Goal: Task Accomplishment & Management: Complete application form

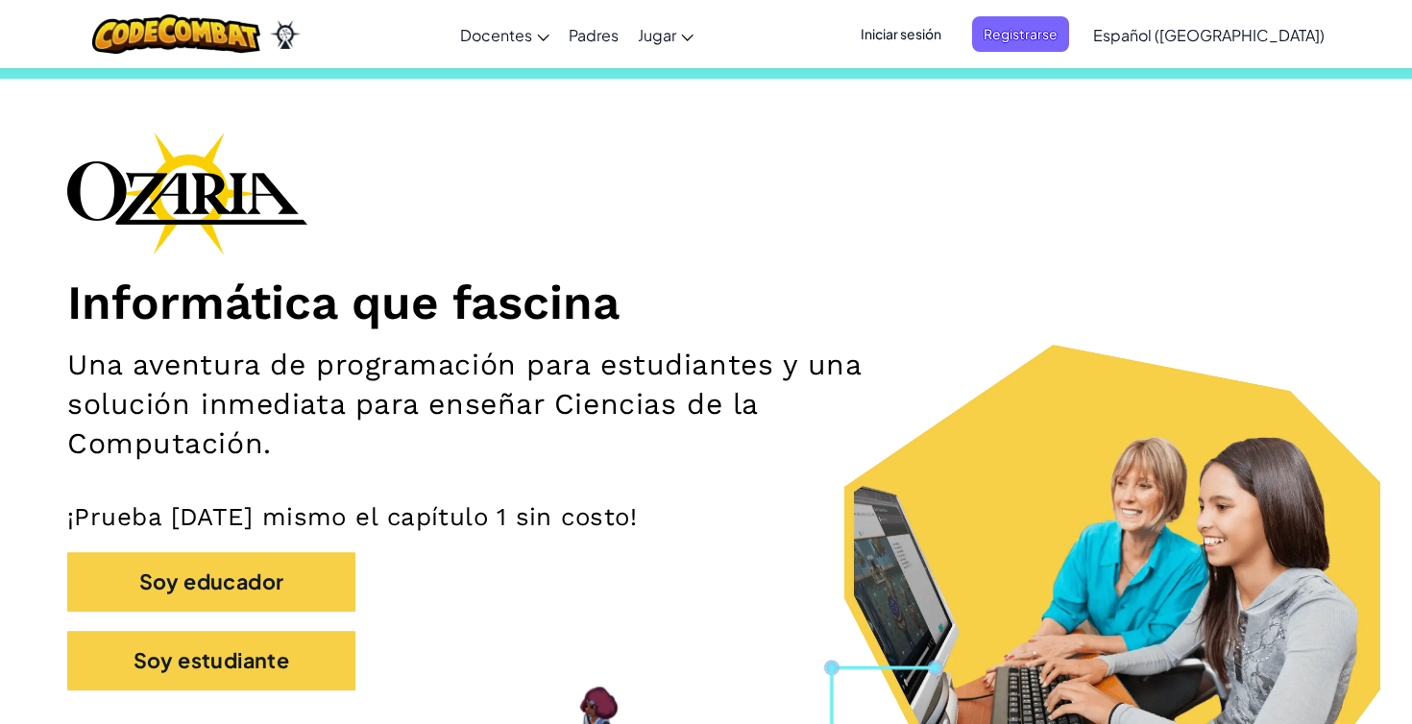
scroll to position [41, 0]
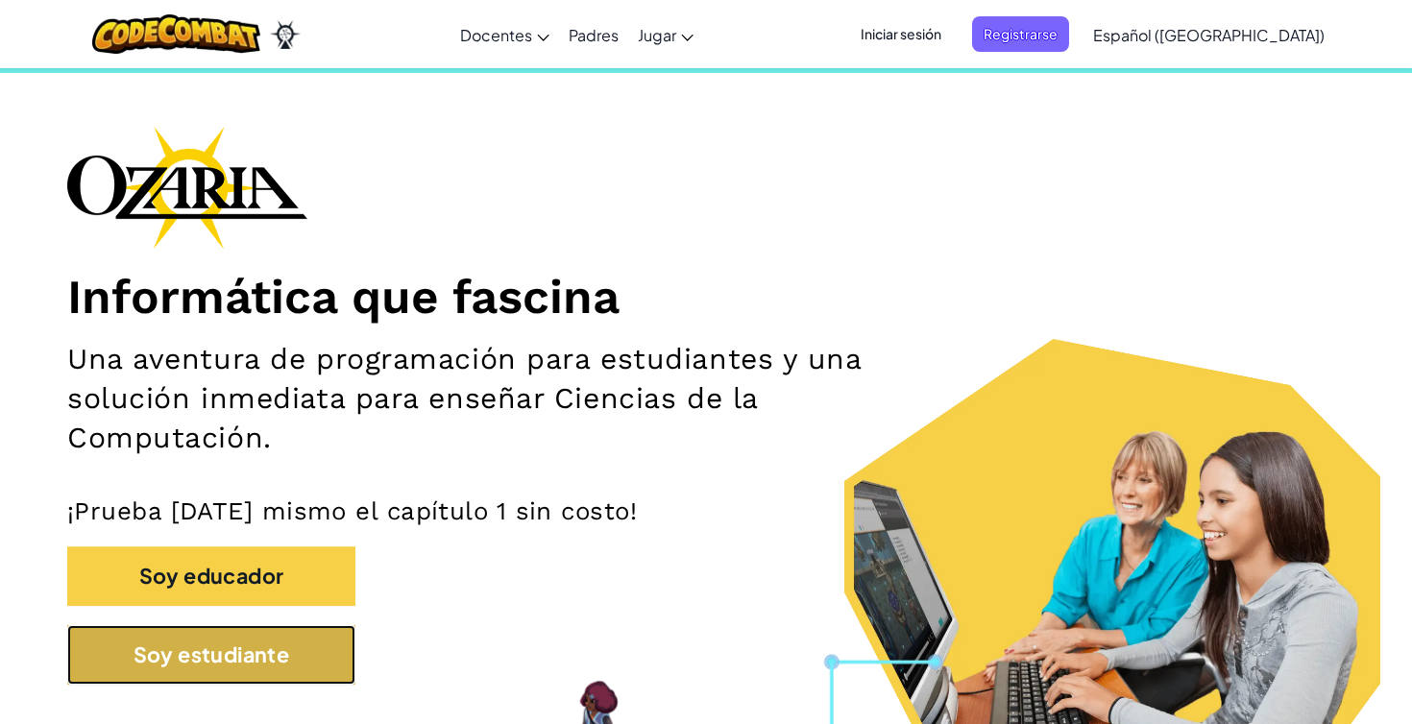
click at [268, 655] on button "Soy estudiante" at bounding box center [211, 655] width 288 height 60
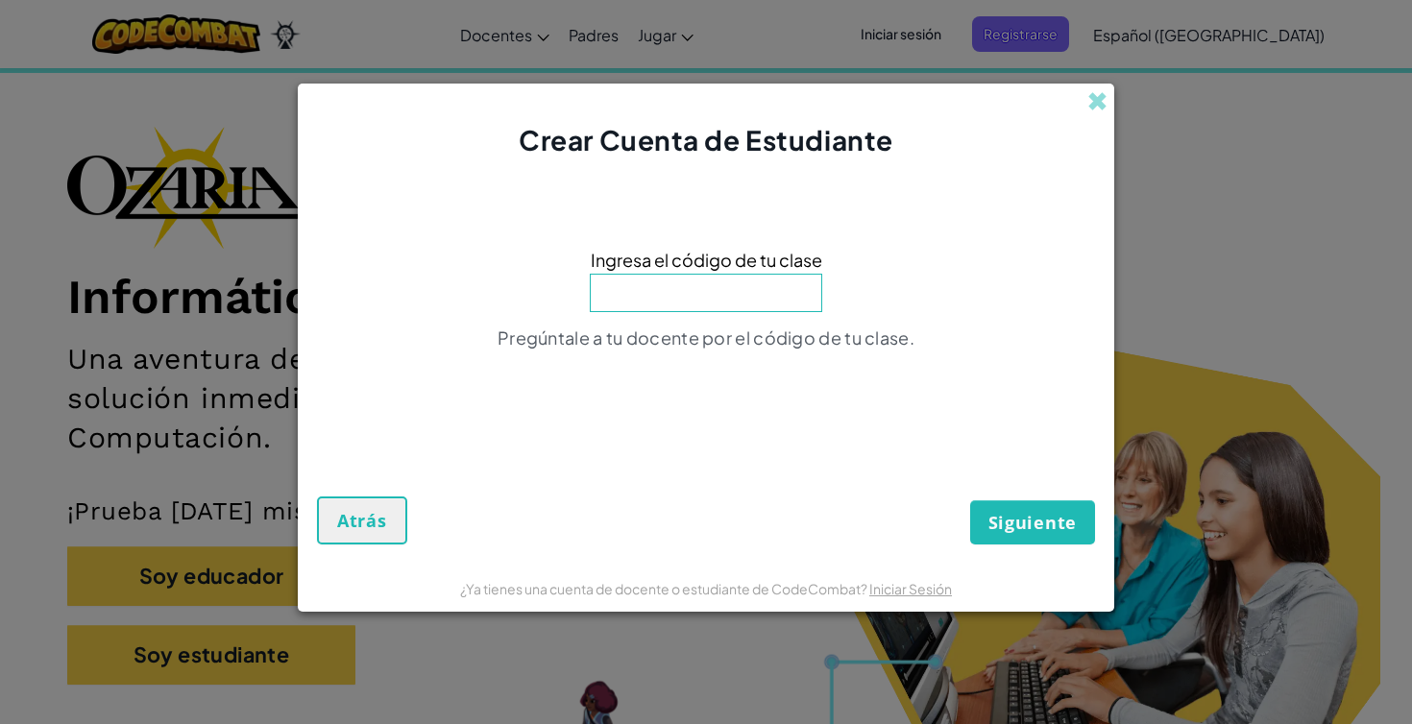
click at [714, 291] on input at bounding box center [706, 293] width 232 height 38
click at [395, 526] on button "Atrás" at bounding box center [362, 521] width 90 height 48
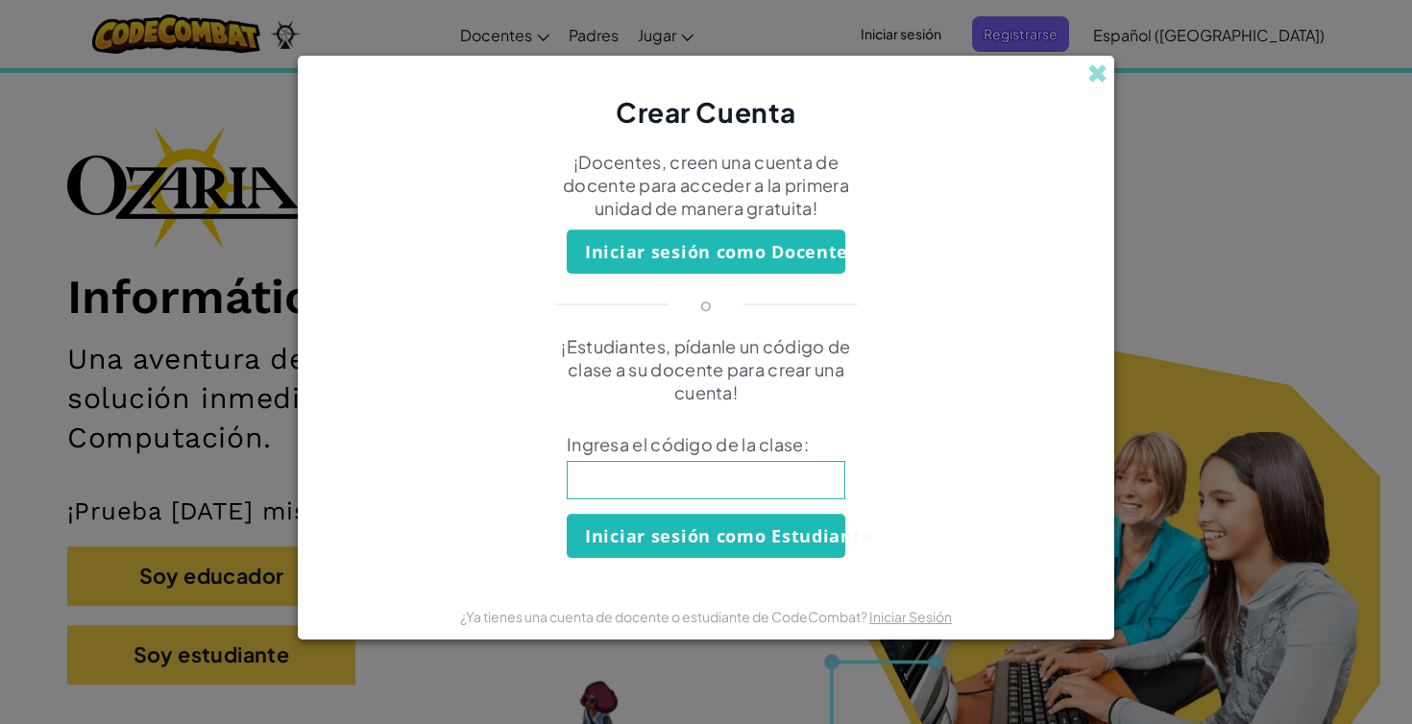
click at [1083, 74] on div "Crear Cuenta" at bounding box center [706, 94] width 816 height 76
click at [1086, 74] on div "Crear Cuenta" at bounding box center [706, 94] width 816 height 76
click at [1087, 74] on span at bounding box center [1097, 73] width 20 height 20
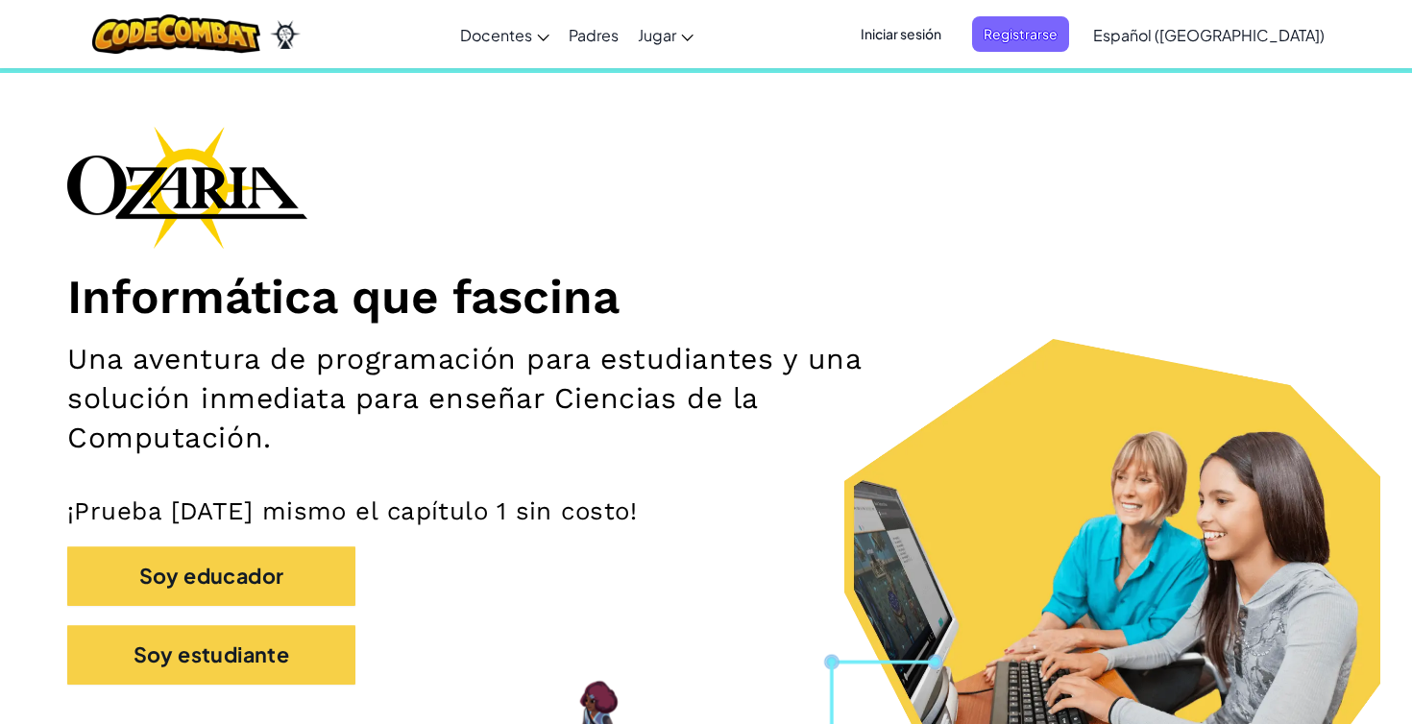
click at [969, 9] on div "Iniciar sesión Registrarse Español ([GEOGRAPHIC_DATA]) English ([GEOGRAPHIC_DAT…" at bounding box center [1086, 35] width 495 height 52
click at [955, 55] on div "Iniciar sesión Registrarse Español ([GEOGRAPHIC_DATA]) English ([GEOGRAPHIC_DAT…" at bounding box center [1086, 35] width 495 height 52
click at [955, 54] on div "Iniciar sesión Registrarse Español ([GEOGRAPHIC_DATA]) English ([GEOGRAPHIC_DAT…" at bounding box center [1086, 35] width 495 height 52
click at [949, 45] on span "Iniciar sesión" at bounding box center [901, 34] width 104 height 36
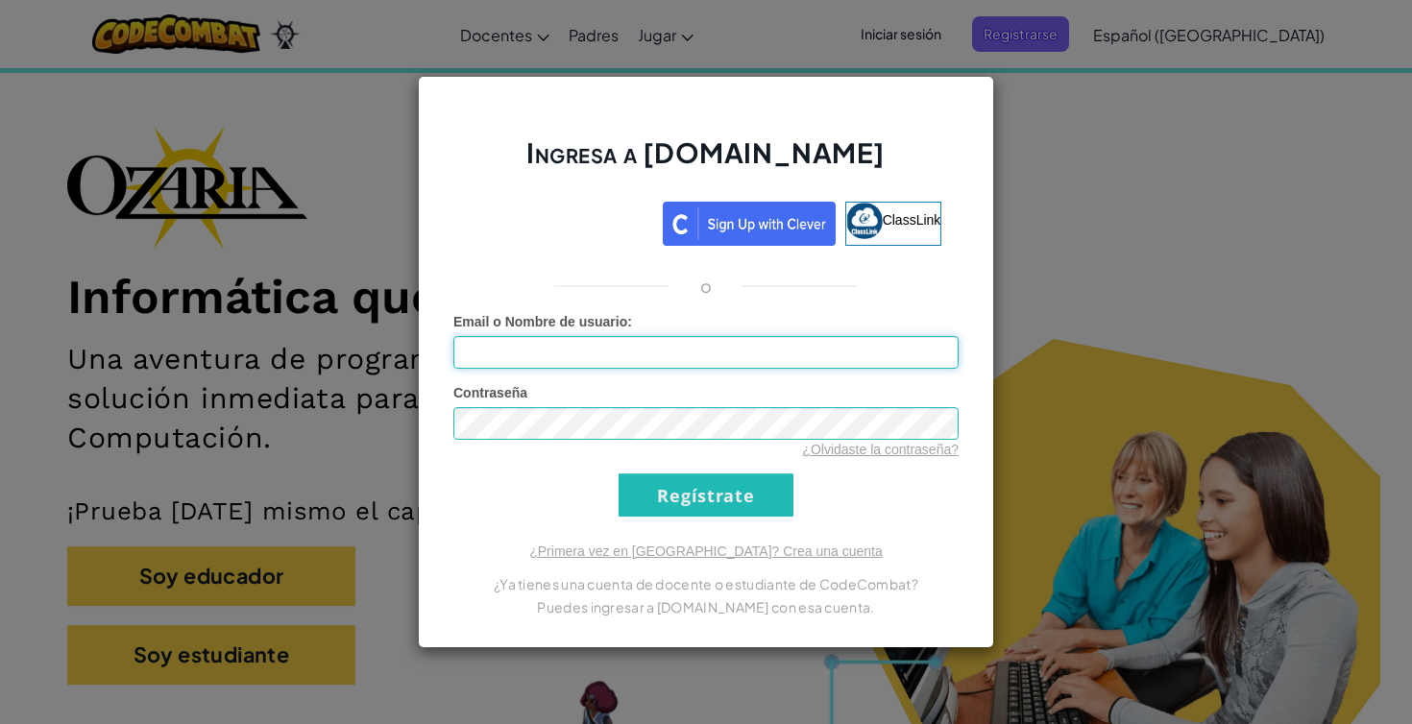
click at [719, 343] on input "Email o Nombre de usuario :" at bounding box center [705, 352] width 505 height 33
click at [688, 342] on input "Email o Nombre de usuario :" at bounding box center [705, 352] width 505 height 33
paste input "[EMAIL_ADDRESS][DOMAIN_NAME]"
type input "[EMAIL_ADDRESS][DOMAIN_NAME]"
click at [1016, 156] on div "Ingresa a [DOMAIN_NAME] ClassLink o Error desconocido. Email o Nombre de usuari…" at bounding box center [706, 362] width 1412 height 724
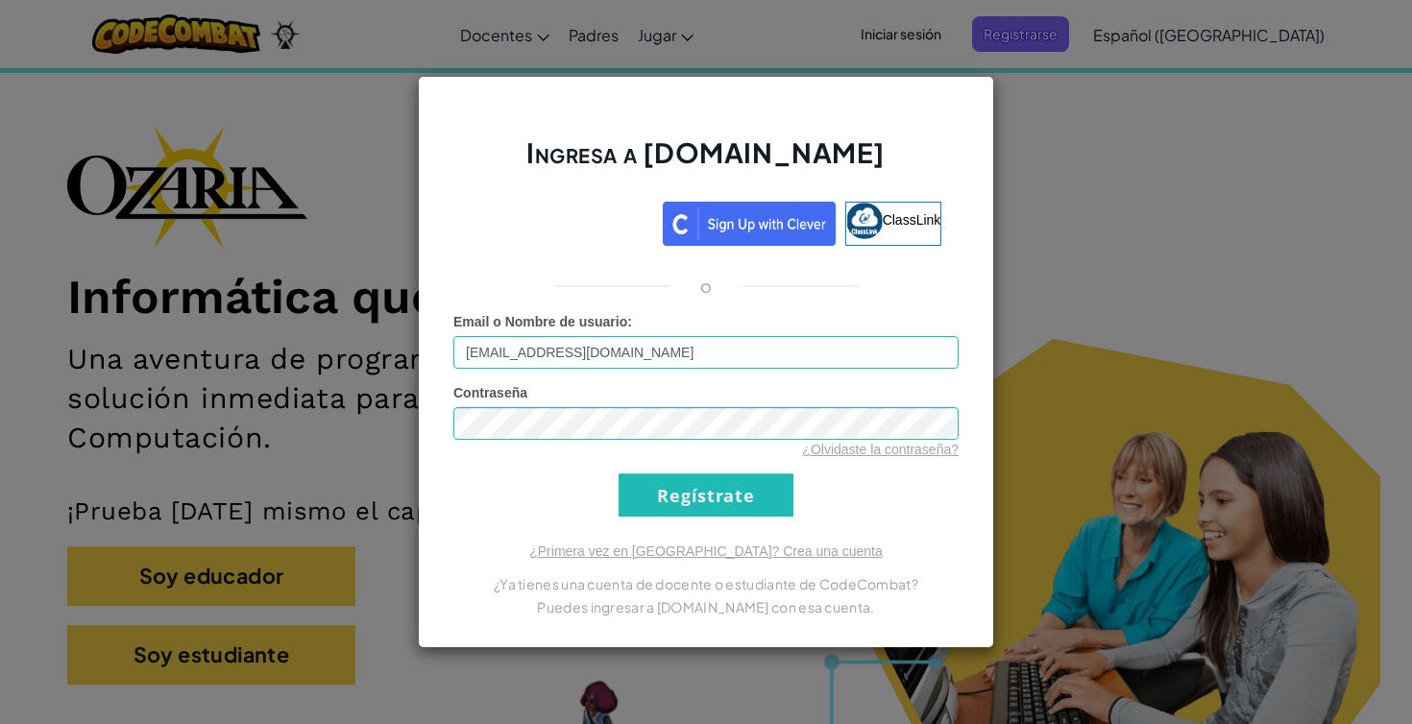
click at [1050, 144] on div "Ingresa a [DOMAIN_NAME] ClassLink o Error desconocido. Email o Nombre de usuari…" at bounding box center [706, 362] width 1412 height 724
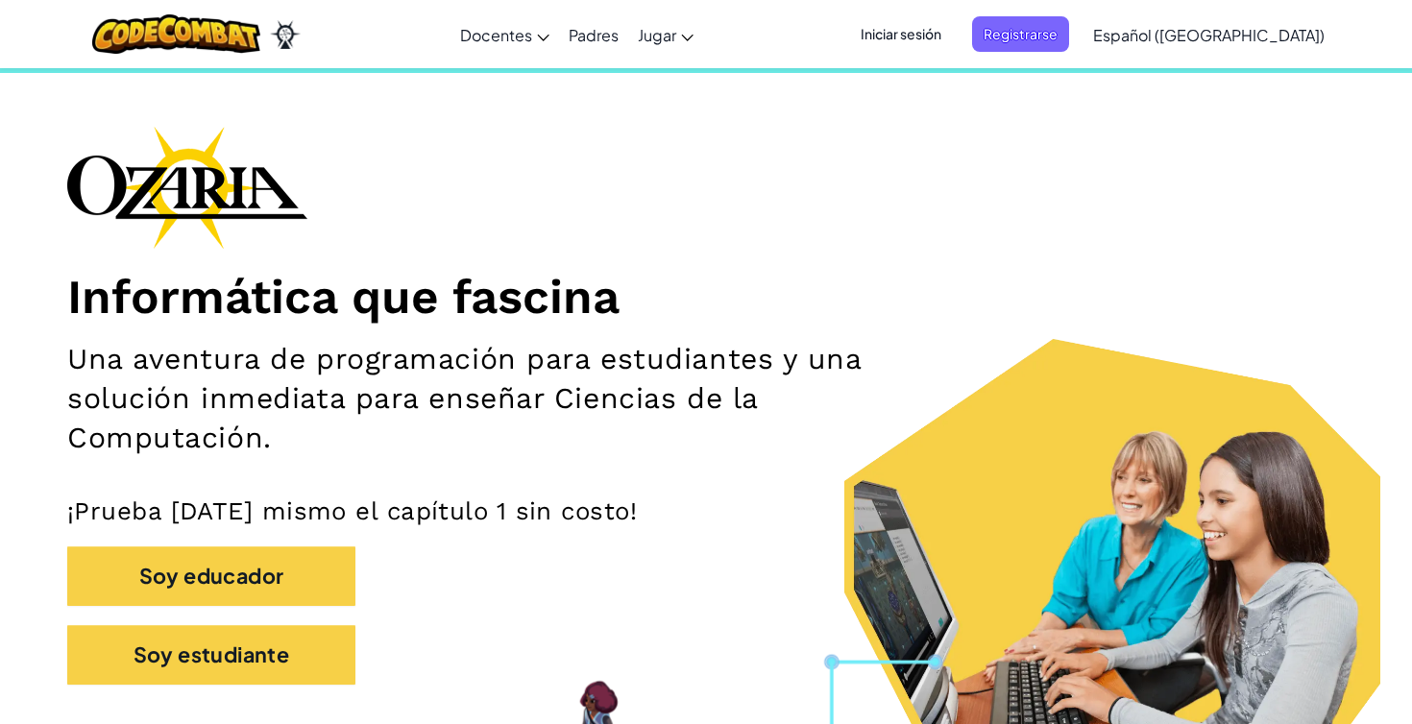
click at [953, 33] on span "Iniciar sesión" at bounding box center [901, 34] width 104 height 36
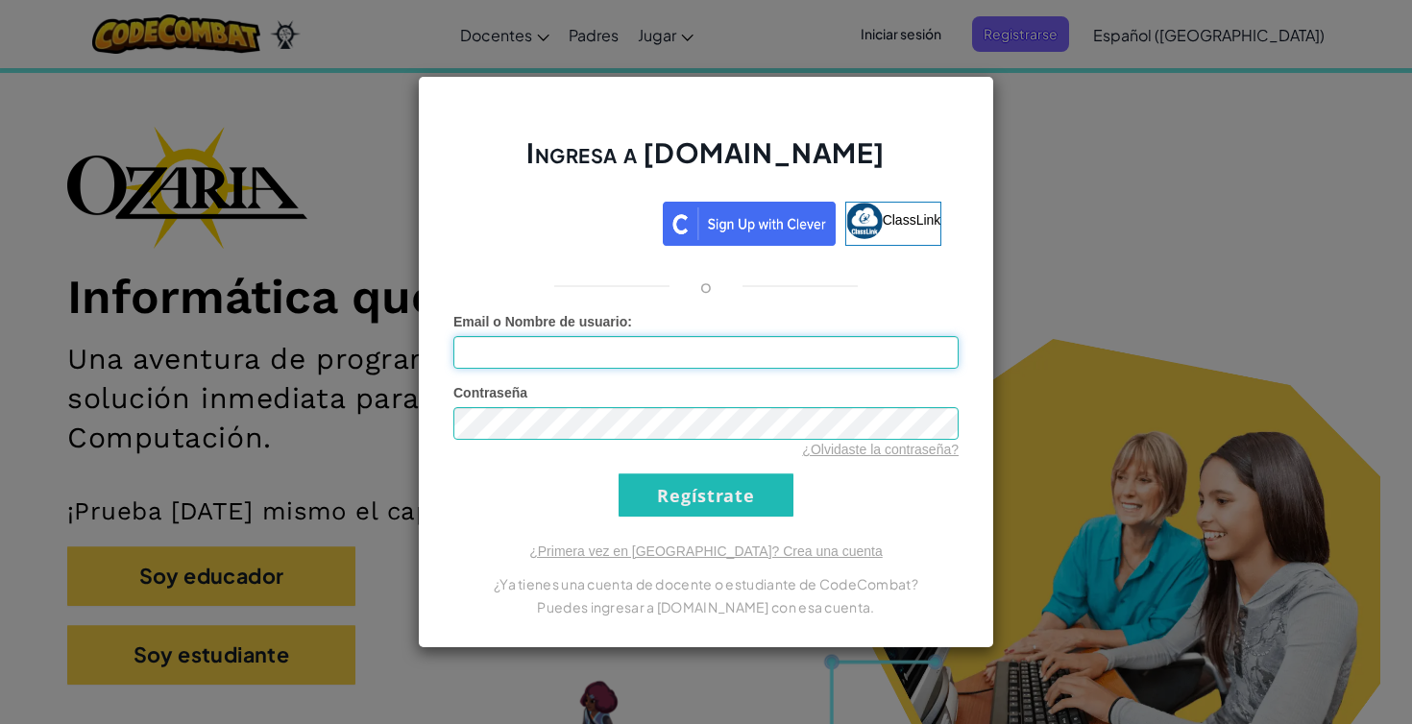
click at [742, 362] on input "Email o Nombre de usuario :" at bounding box center [705, 352] width 505 height 33
click at [1063, 246] on div "Ingresa a [DOMAIN_NAME] ClassLink o Error desconocido. Email o Nombre de usuari…" at bounding box center [706, 362] width 1412 height 724
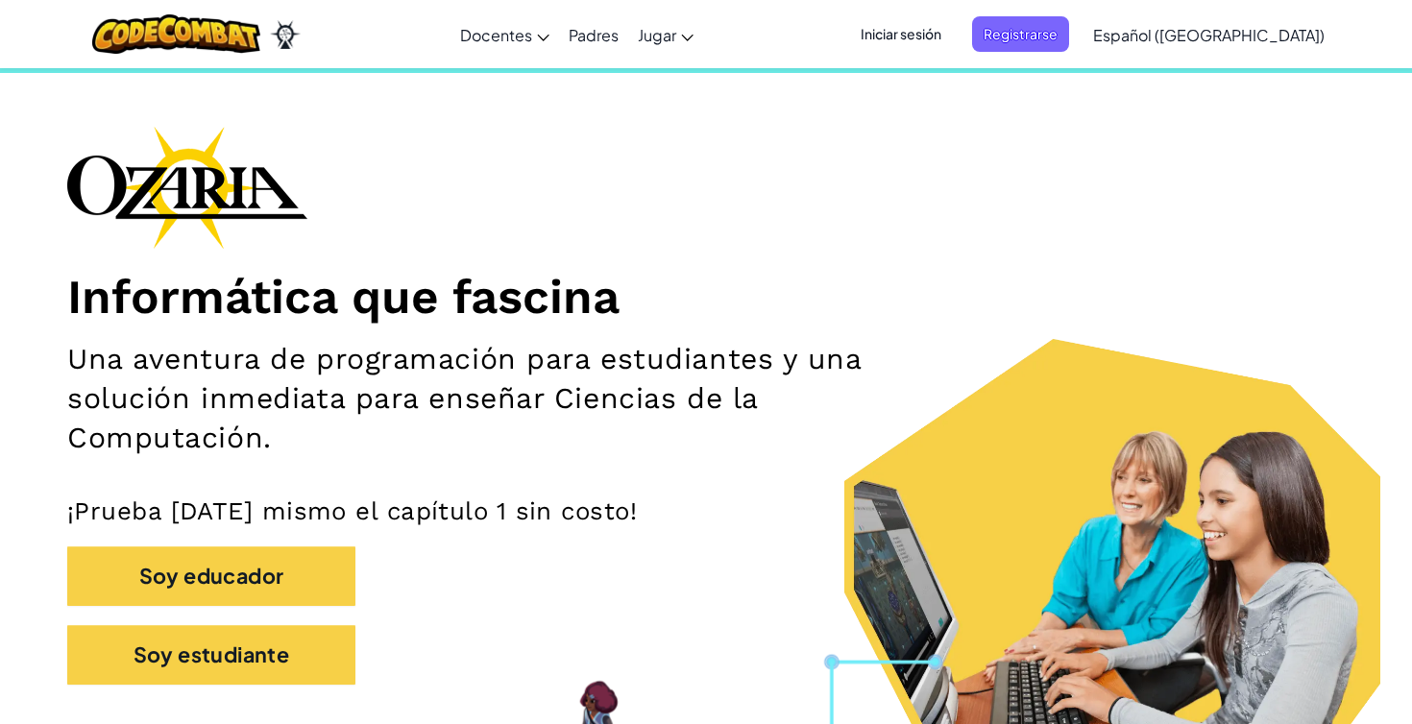
click at [953, 26] on span "Iniciar sesión" at bounding box center [901, 34] width 104 height 36
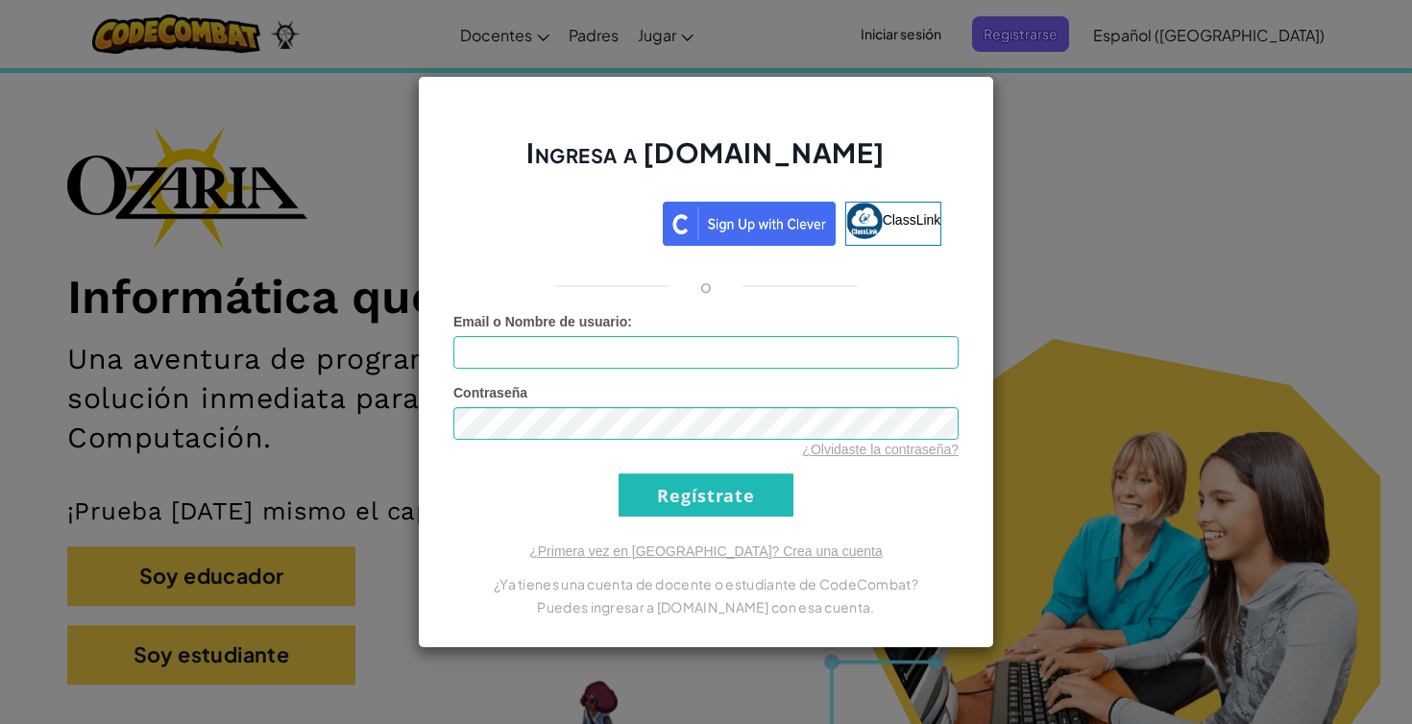
click at [1086, 232] on div "Ingresa a [DOMAIN_NAME] ClassLink o Error desconocido. Email o Nombre de usuari…" at bounding box center [706, 362] width 1412 height 724
